Goal: Find specific page/section: Find specific page/section

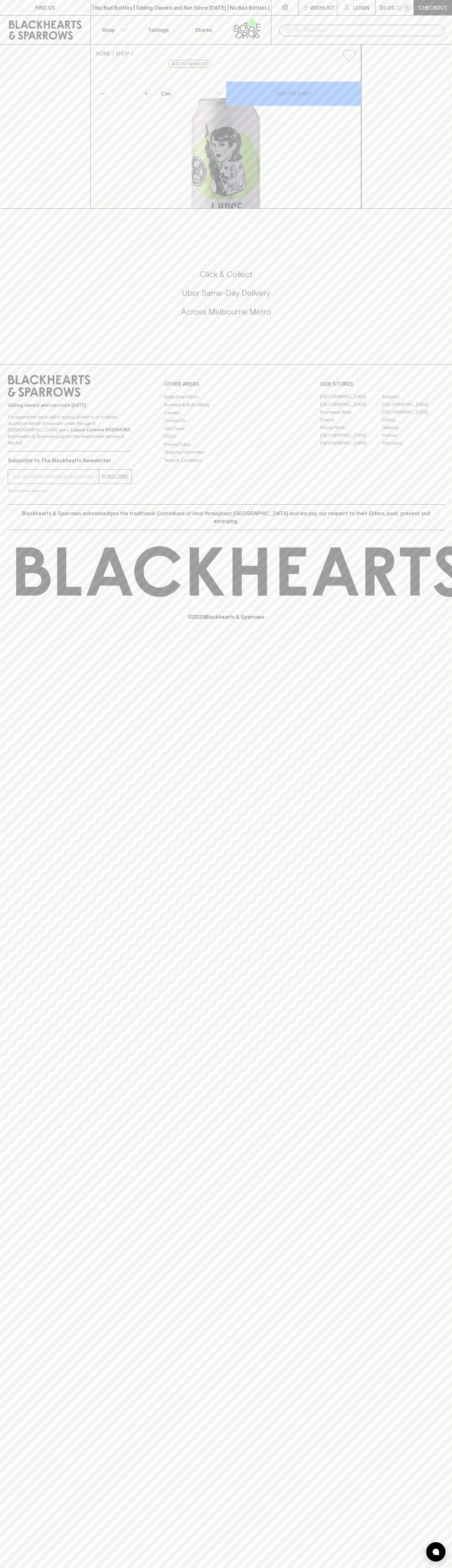
click at [93, 15] on div "| No Bad Bottles | Sibling Owned and Run Since [DATE] | No Bad Bottles | Siblin…" at bounding box center [180, 7] width 181 height 15
click at [422, 1563] on div "FIND US | No Bad Bottles | Sibling Owned and Run Since [DATE] | No Bad Bottles …" at bounding box center [226, 784] width 452 height 1568
click at [212, 1567] on html "FIND US | No Bad Bottles | Sibling Owned and Run Since [DATE] | No Bad Bottles …" at bounding box center [226, 784] width 452 height 1568
click at [20, 351] on div "Click & Collect Uber Same-Day Delivery Across [GEOGRAPHIC_DATA] Metro" at bounding box center [226, 298] width 436 height 108
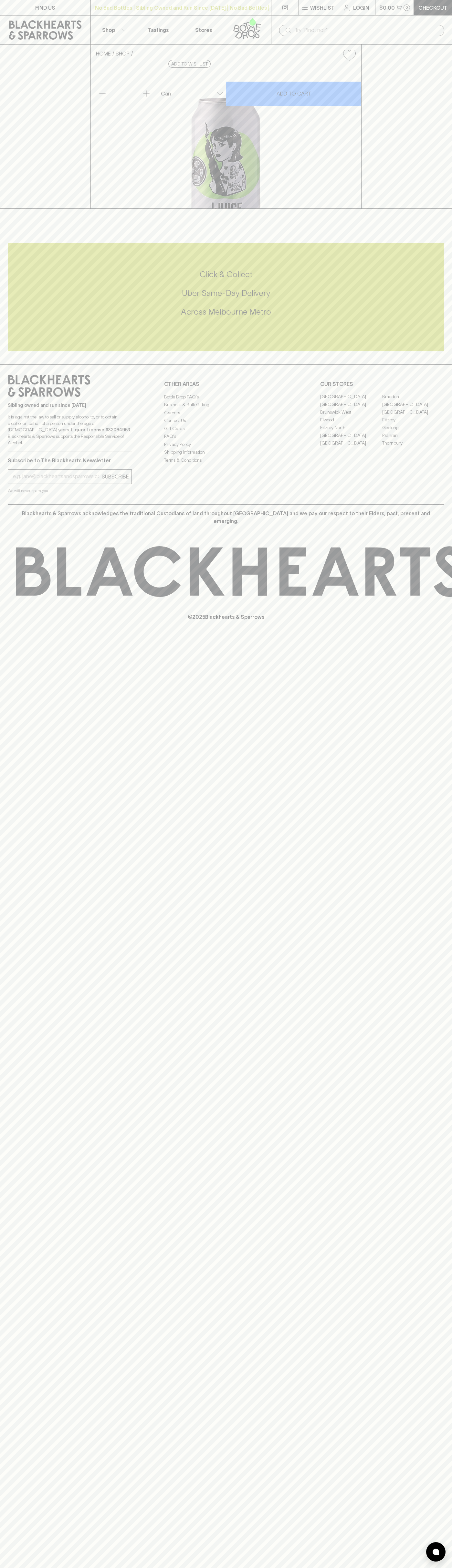
click at [413, 408] on link "[GEOGRAPHIC_DATA]" at bounding box center [413, 404] width 62 height 8
